Goal: Information Seeking & Learning: Learn about a topic

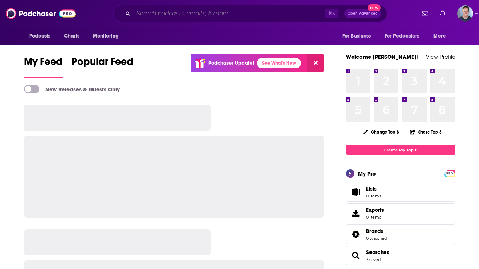
click at [194, 13] on input "Search podcasts, credits, & more..." at bounding box center [229, 14] width 192 height 12
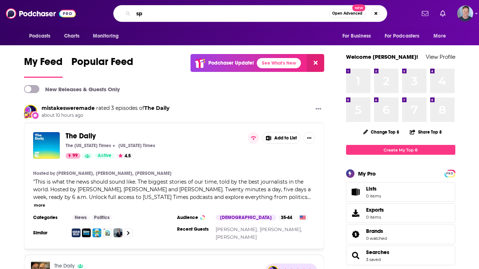
type input "s"
type input "public relations"
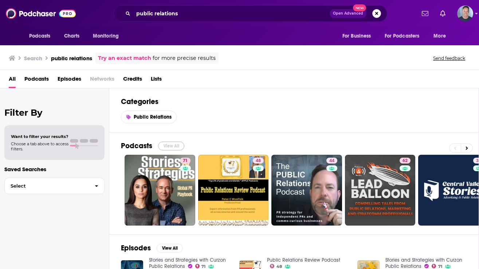
click at [174, 145] on button "View All" at bounding box center [171, 145] width 26 height 9
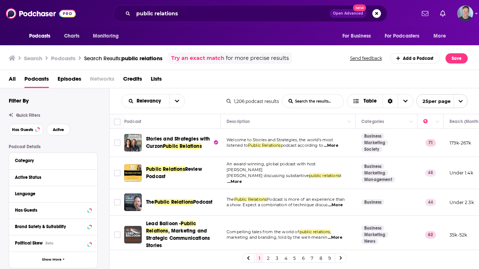
click at [338, 146] on span "...More" at bounding box center [331, 145] width 15 height 6
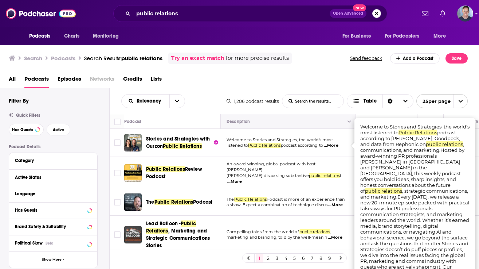
click at [310, 124] on button "Move" at bounding box center [287, 121] width 123 height 9
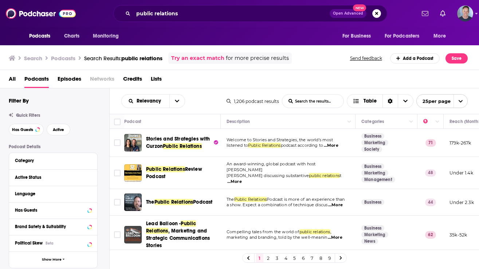
click at [340, 202] on span "...More" at bounding box center [335, 205] width 15 height 6
click at [287, 189] on td "The Public Relations Podcast is more of an experience than a show. Expect a com…" at bounding box center [288, 202] width 135 height 27
click at [242, 179] on span "...More" at bounding box center [234, 182] width 15 height 6
click at [319, 162] on td "An award-winning, global podcast with host [PERSON_NAME] discussing substantive…" at bounding box center [288, 173] width 135 height 32
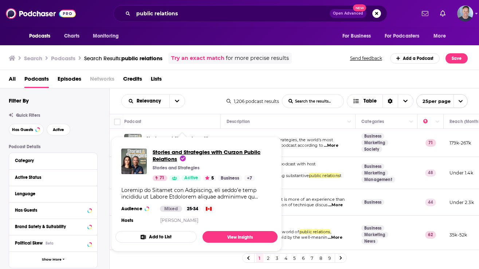
click at [178, 152] on span "Stories and Strategies with Curzon Public Relations" at bounding box center [207, 155] width 108 height 14
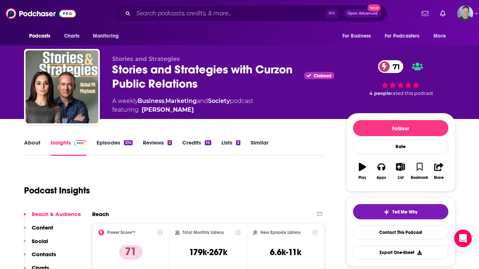
click at [33, 143] on link "About" at bounding box center [32, 147] width 16 height 17
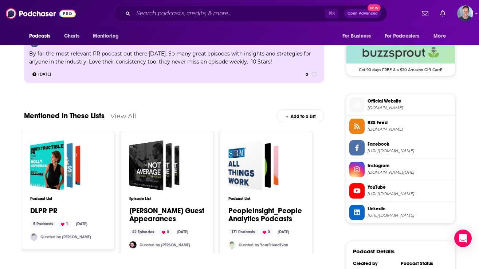
scroll to position [651, 0]
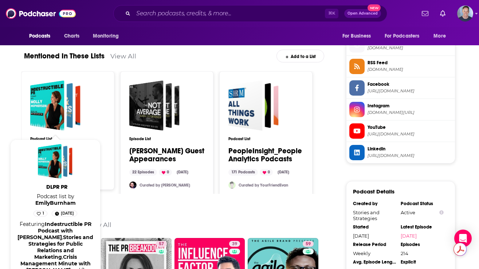
click at [60, 199] on span "Podcast list by [PERSON_NAME]" at bounding box center [56, 199] width 82 height 13
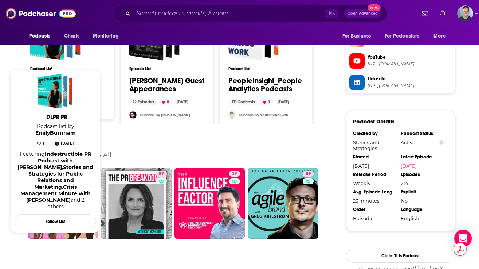
scroll to position [722, 0]
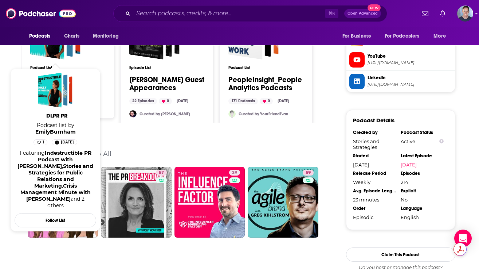
click at [188, 134] on div "Similar Podcasts View All" at bounding box center [174, 148] width 301 height 35
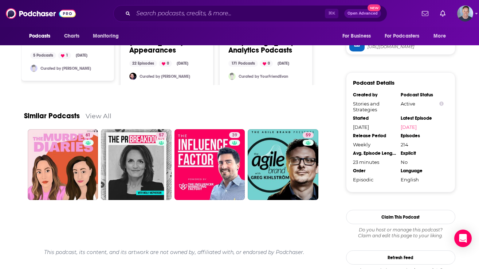
scroll to position [812, 0]
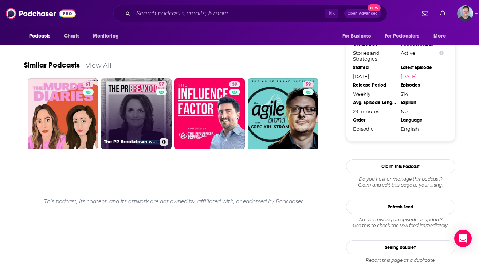
click at [154, 124] on link "57 The PR Breakdown with [PERSON_NAME]" at bounding box center [136, 113] width 71 height 71
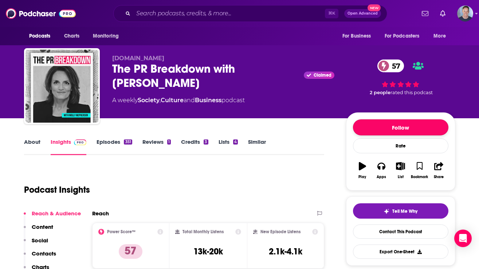
click at [393, 128] on button "Follow" at bounding box center [400, 127] width 95 height 16
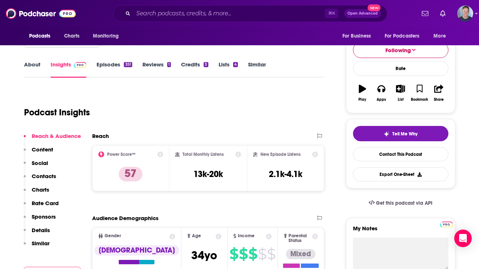
scroll to position [66, 0]
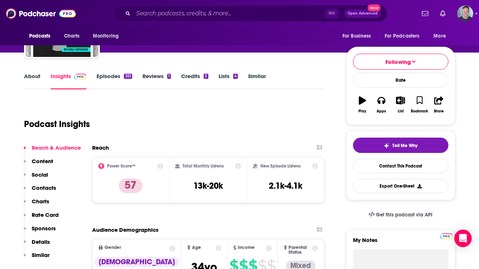
click at [32, 78] on link "About" at bounding box center [32, 81] width 16 height 17
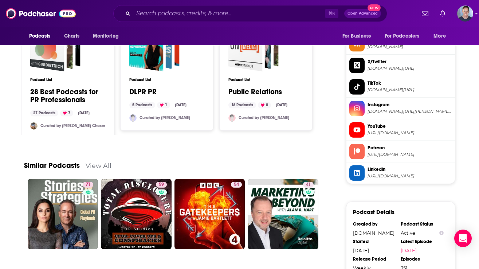
scroll to position [677, 0]
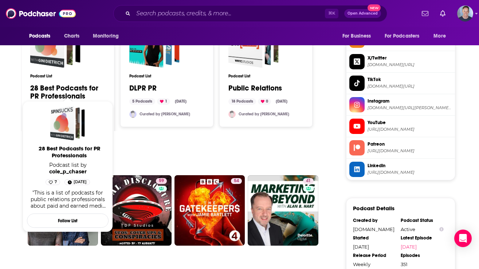
click at [53, 84] on link "28 Best Podcasts for PR Professionals" at bounding box center [67, 92] width 75 height 16
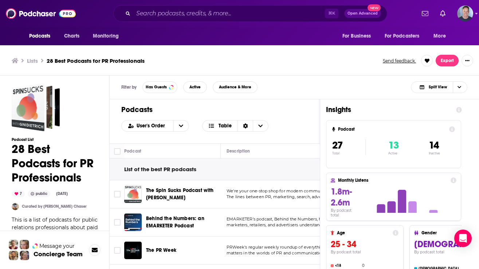
scroll to position [2, 0]
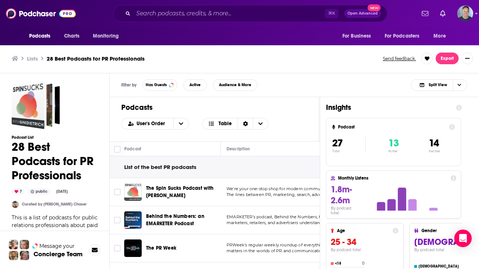
click at [287, 159] on div "List of the best PR podcasts" at bounding box center [447, 167] width 674 height 22
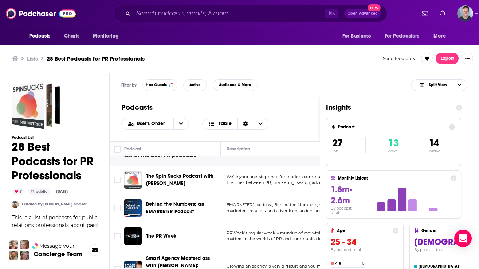
scroll to position [0, 0]
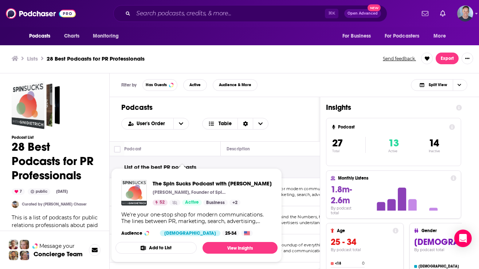
click at [186, 187] on div "The Spin Sucks Podcast with [PERSON_NAME] [PERSON_NAME], Founder of Spin Sucks …" at bounding box center [212, 193] width 119 height 26
click at [193, 182] on span "The Spin Sucks Podcast with [PERSON_NAME]" at bounding box center [212, 183] width 119 height 7
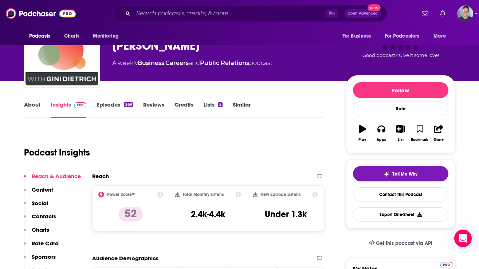
scroll to position [39, 0]
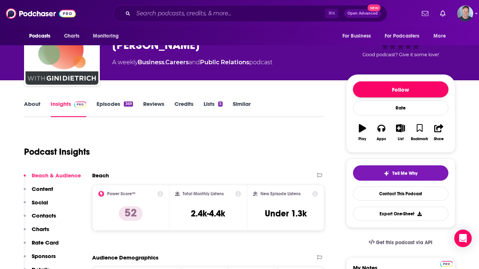
click at [404, 87] on button "Follow" at bounding box center [400, 89] width 95 height 16
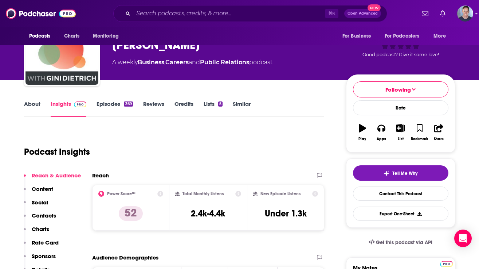
click at [31, 105] on link "About" at bounding box center [32, 108] width 16 height 17
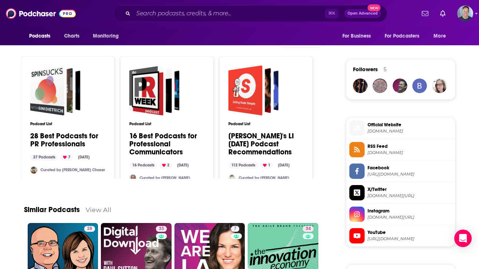
scroll to position [503, 0]
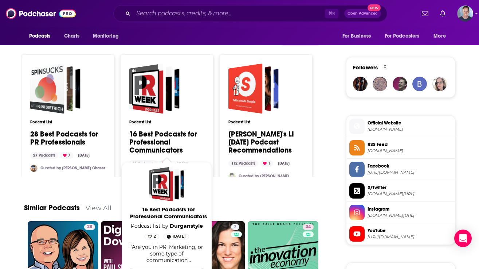
click at [162, 144] on link "16 Best Podcasts for Professional Communicators" at bounding box center [166, 142] width 75 height 24
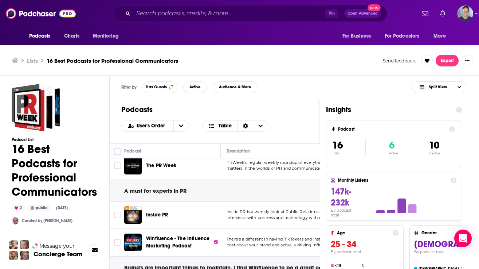
scroll to position [4, 0]
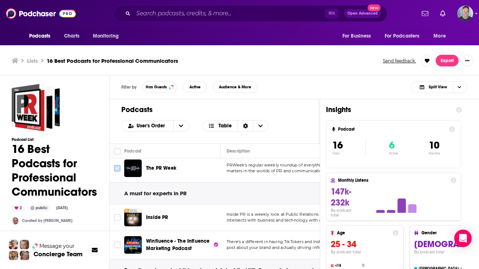
click at [115, 167] on input "Toggle select row" at bounding box center [117, 168] width 7 height 7
checkbox input "true"
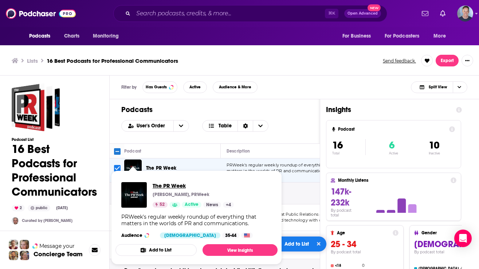
click at [171, 183] on span "The PR Week" at bounding box center [193, 185] width 81 height 7
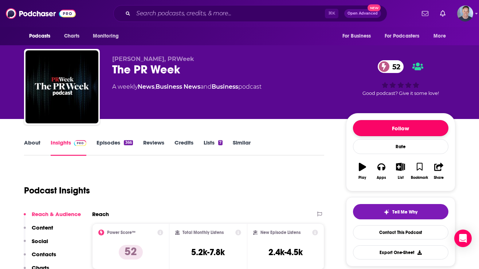
click at [399, 124] on button "Follow" at bounding box center [400, 128] width 95 height 16
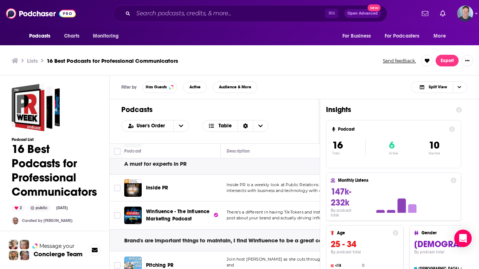
scroll to position [34, 0]
click at [119, 187] on input "Toggle select row" at bounding box center [117, 187] width 7 height 7
checkbox input "true"
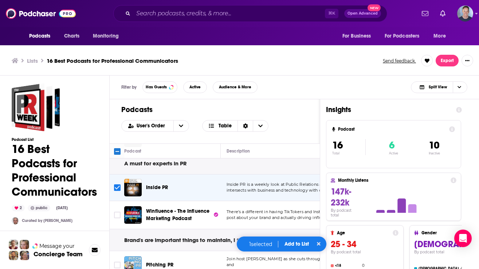
click at [162, 189] on div "Podcasts Charts Monitoring ⌘ K Open Advanced New For Business For Podcasters Mo…" at bounding box center [239, 135] width 479 height 271
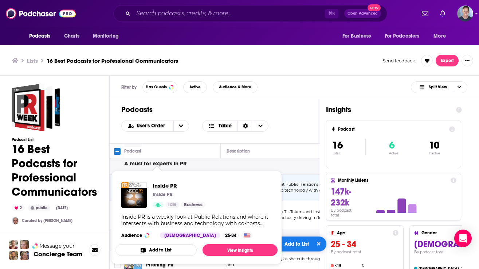
click at [164, 184] on span "Inside PR" at bounding box center [179, 185] width 53 height 7
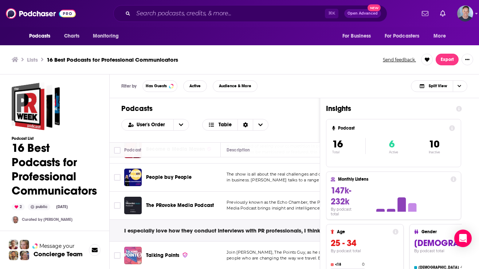
scroll to position [233, 0]
click at [166, 179] on span "People buy People" at bounding box center [169, 176] width 46 height 6
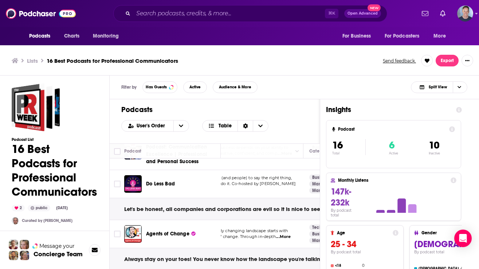
scroll to position [2, 0]
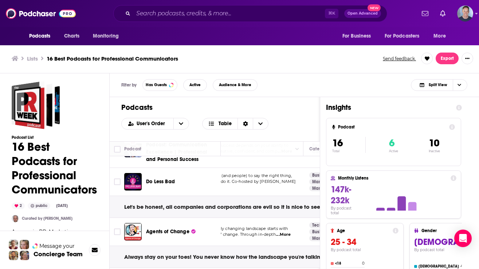
click at [32, 58] on h3 "Lists" at bounding box center [32, 58] width 11 height 7
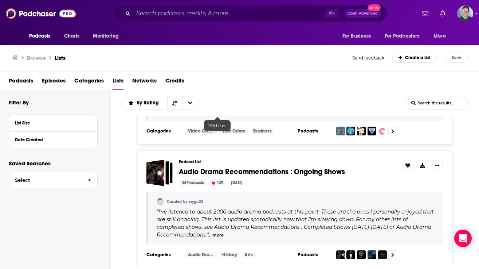
scroll to position [124, 0]
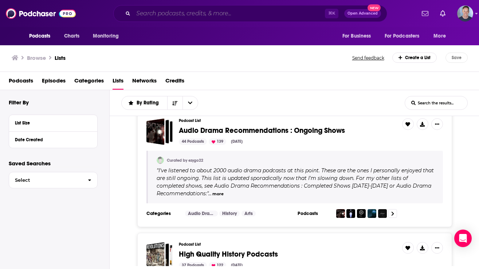
click at [205, 15] on input "Search podcasts, credits, & more..." at bounding box center [229, 14] width 192 height 12
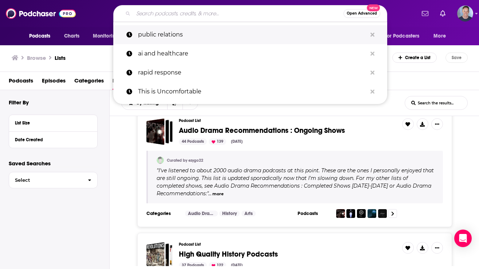
click at [173, 35] on p "public relations" at bounding box center [252, 34] width 229 height 19
type input "public relations"
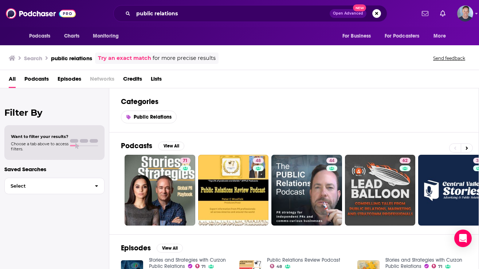
click at [157, 79] on span "Lists" at bounding box center [156, 80] width 11 height 15
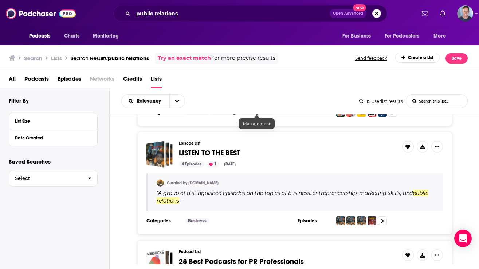
scroll to position [208, 0]
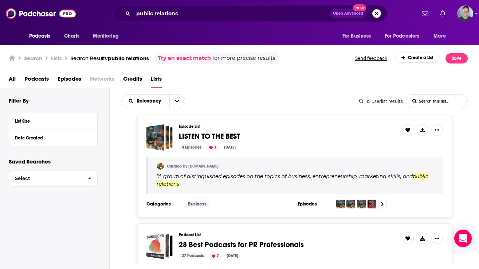
click at [231, 136] on span "LISTEN TO THE BEST" at bounding box center [209, 136] width 61 height 9
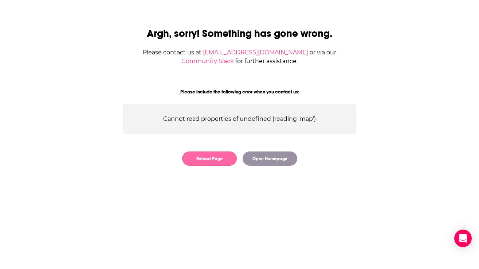
click at [213, 158] on button "Reload Page" at bounding box center [209, 158] width 55 height 14
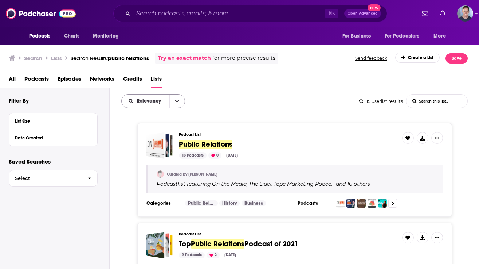
click at [175, 102] on icon "open menu" at bounding box center [177, 100] width 4 height 5
click at [193, 101] on div "Relevancy Relevancy By Rating Trending List Search Input Search this list..." at bounding box center [240, 101] width 238 height 14
click at [45, 139] on div "Date Created" at bounding box center [49, 137] width 68 height 5
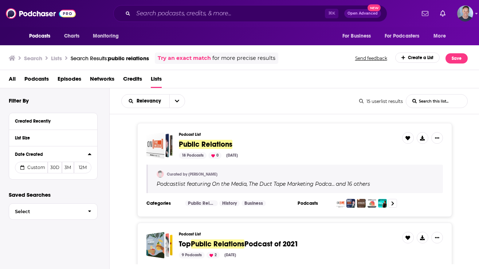
click at [31, 155] on div "Date Created" at bounding box center [49, 154] width 68 height 5
click at [84, 170] on button "12M" at bounding box center [82, 167] width 17 height 12
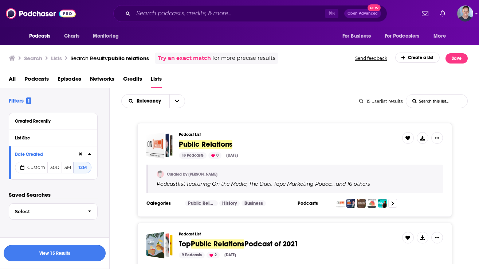
click at [70, 250] on button "View 15 Results" at bounding box center [55, 252] width 102 height 16
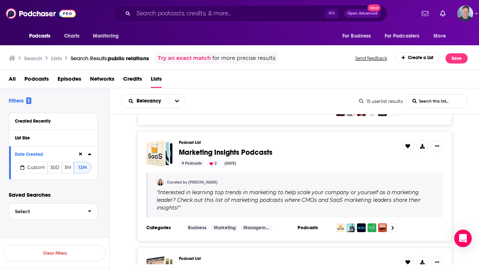
scroll to position [733, 0]
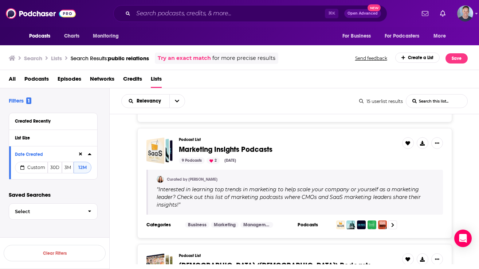
click at [264, 145] on span "Marketing Insights Podcasts" at bounding box center [226, 149] width 94 height 9
